Goal: Check status

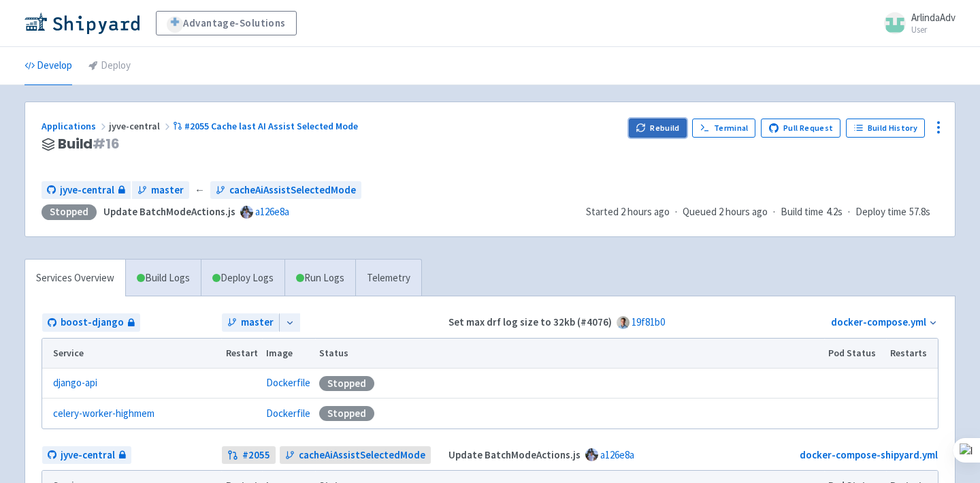
click at [667, 127] on button "Rebuild" at bounding box center [658, 127] width 59 height 19
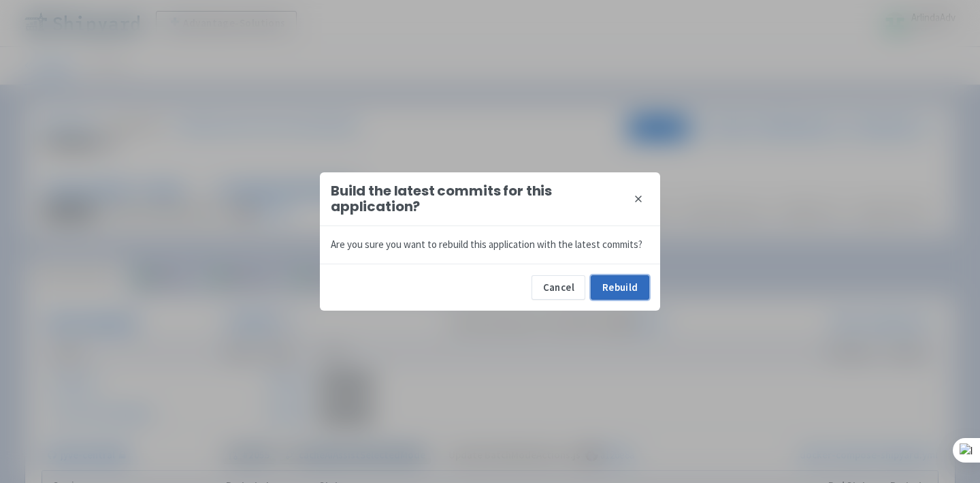
click at [629, 283] on button "Rebuild" at bounding box center [620, 287] width 59 height 25
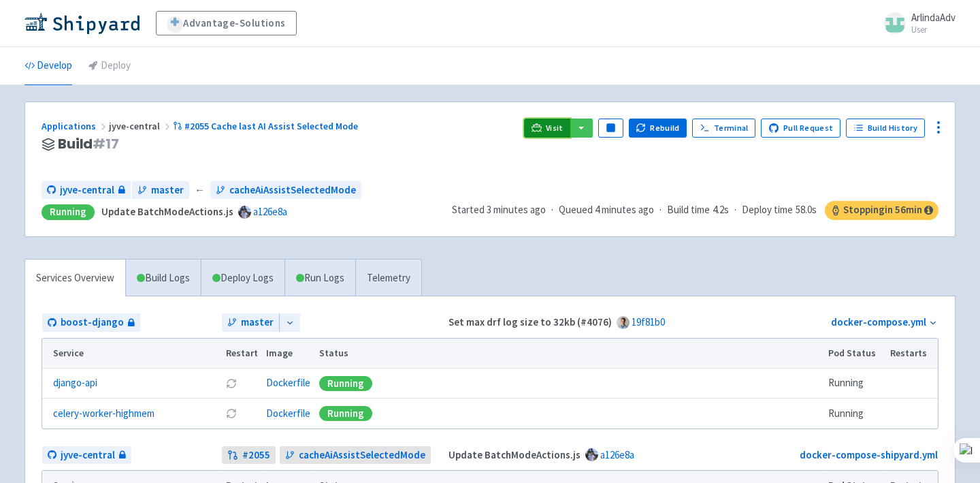
click at [551, 133] on link "Visit" at bounding box center [547, 127] width 46 height 19
click at [564, 124] on span "Visit" at bounding box center [555, 128] width 18 height 11
click at [564, 127] on span "Visit" at bounding box center [555, 128] width 18 height 11
click at [564, 125] on span "Visit" at bounding box center [555, 128] width 18 height 11
